Goal: Find contact information: Find contact information

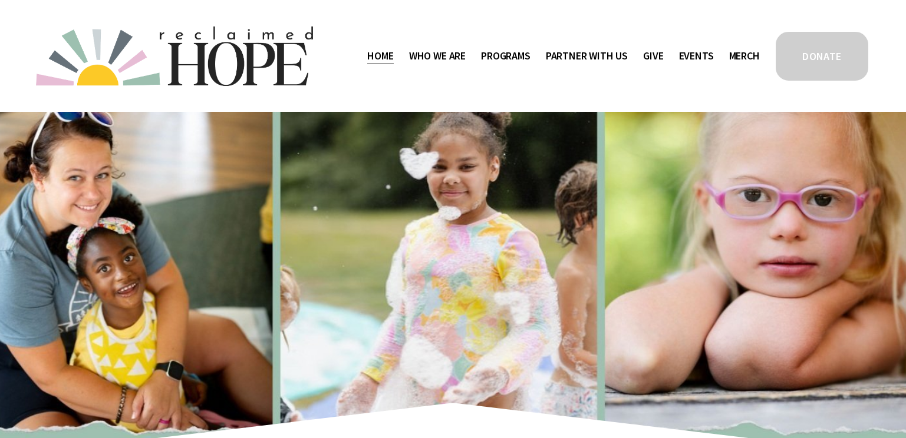
click at [440, 63] on span "Who We Are" at bounding box center [437, 56] width 57 height 17
click at [435, 55] on span "Who We Are" at bounding box center [437, 56] width 57 height 17
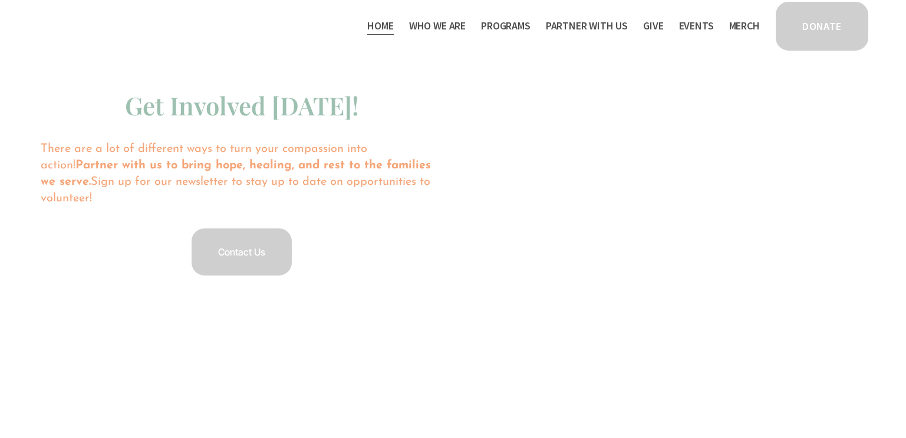
scroll to position [2180, 0]
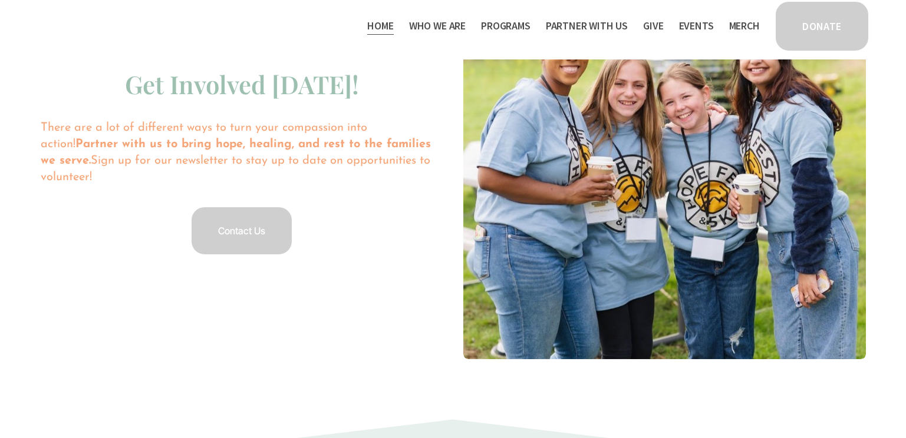
click at [234, 219] on link "Contact Us" at bounding box center [242, 231] width 104 height 51
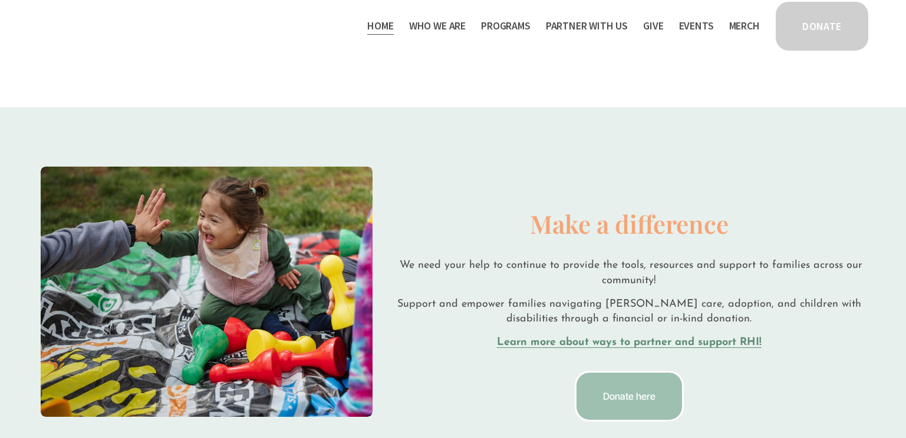
scroll to position [1532, 0]
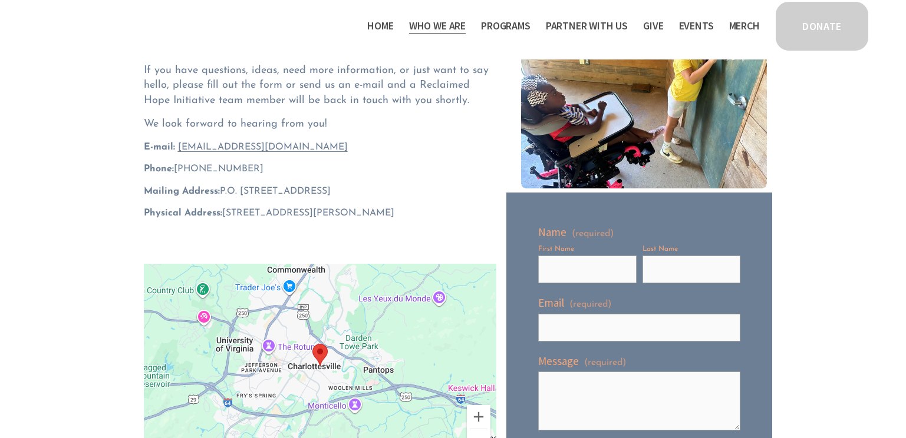
scroll to position [177, 0]
